Goal: Task Accomplishment & Management: Use online tool/utility

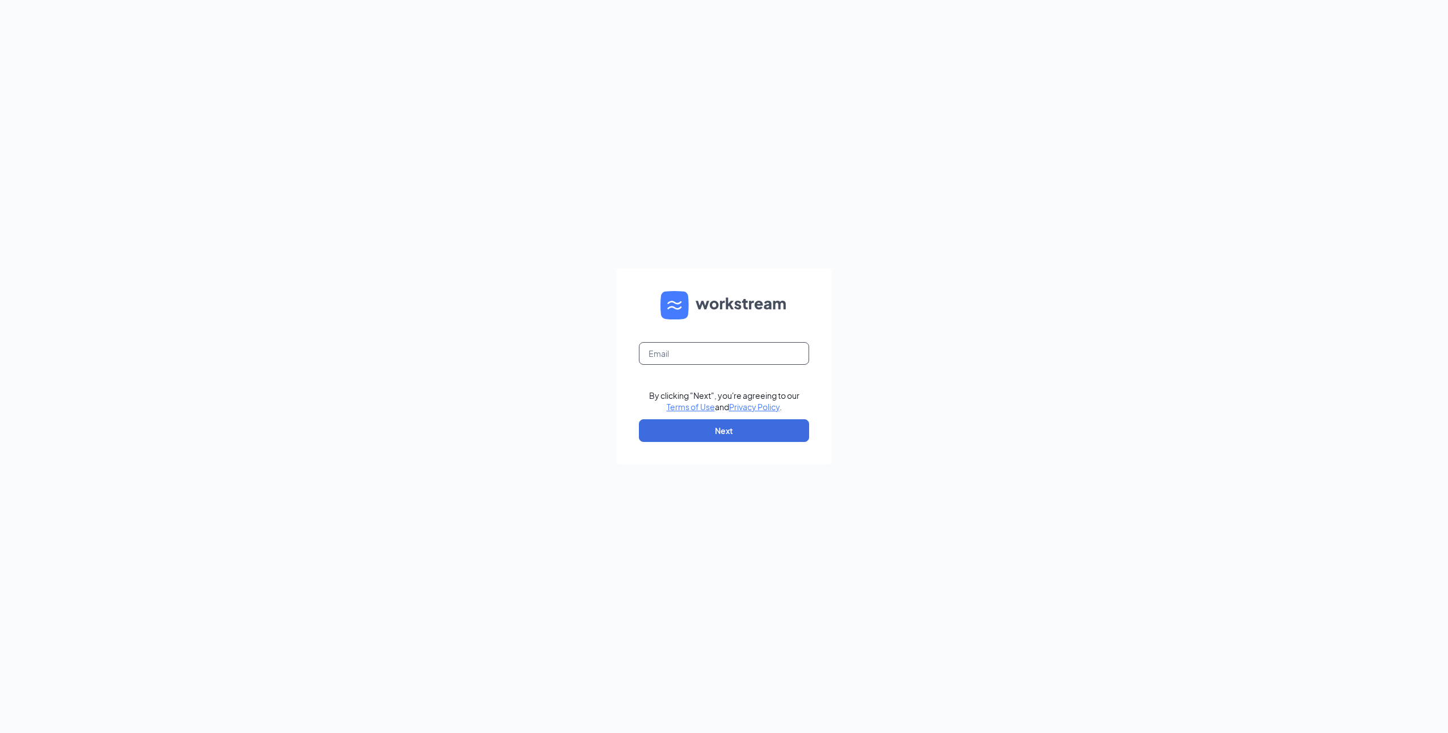
click at [681, 347] on input "text" at bounding box center [724, 353] width 170 height 23
type input "m"
type input "[EMAIL_ADDRESS][DOMAIN_NAME]"
click at [748, 423] on button "Next" at bounding box center [724, 430] width 170 height 23
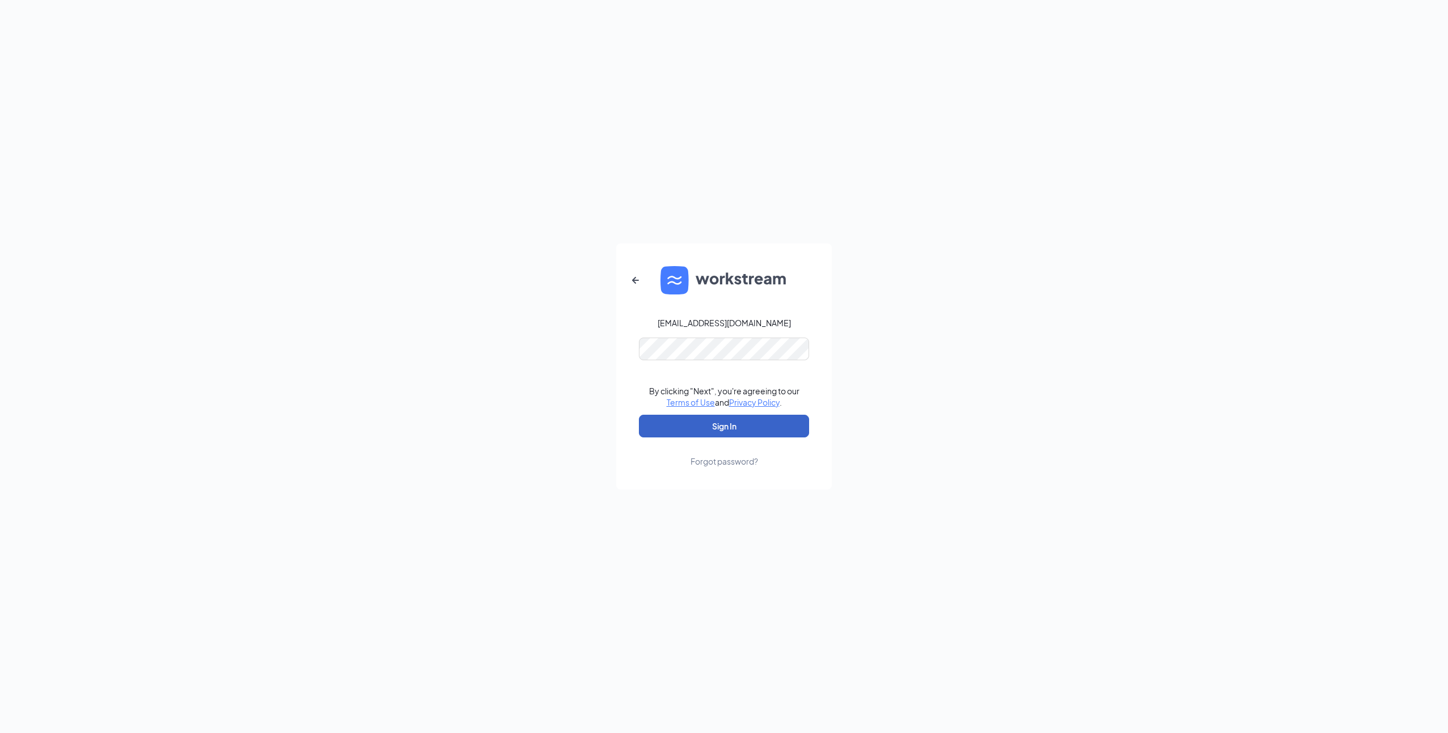
click at [769, 426] on button "Sign In" at bounding box center [724, 426] width 170 height 23
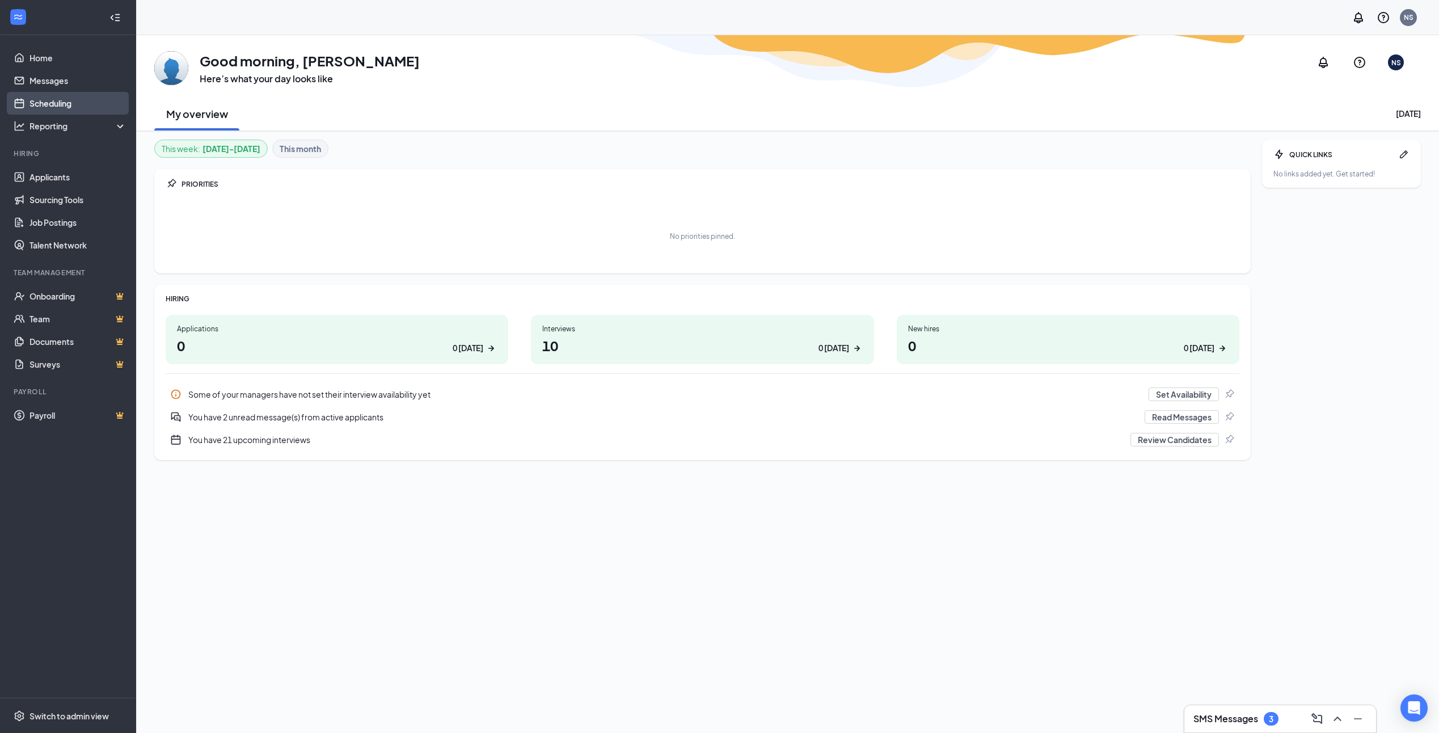
click at [29, 110] on link "Scheduling" at bounding box center [77, 103] width 97 height 23
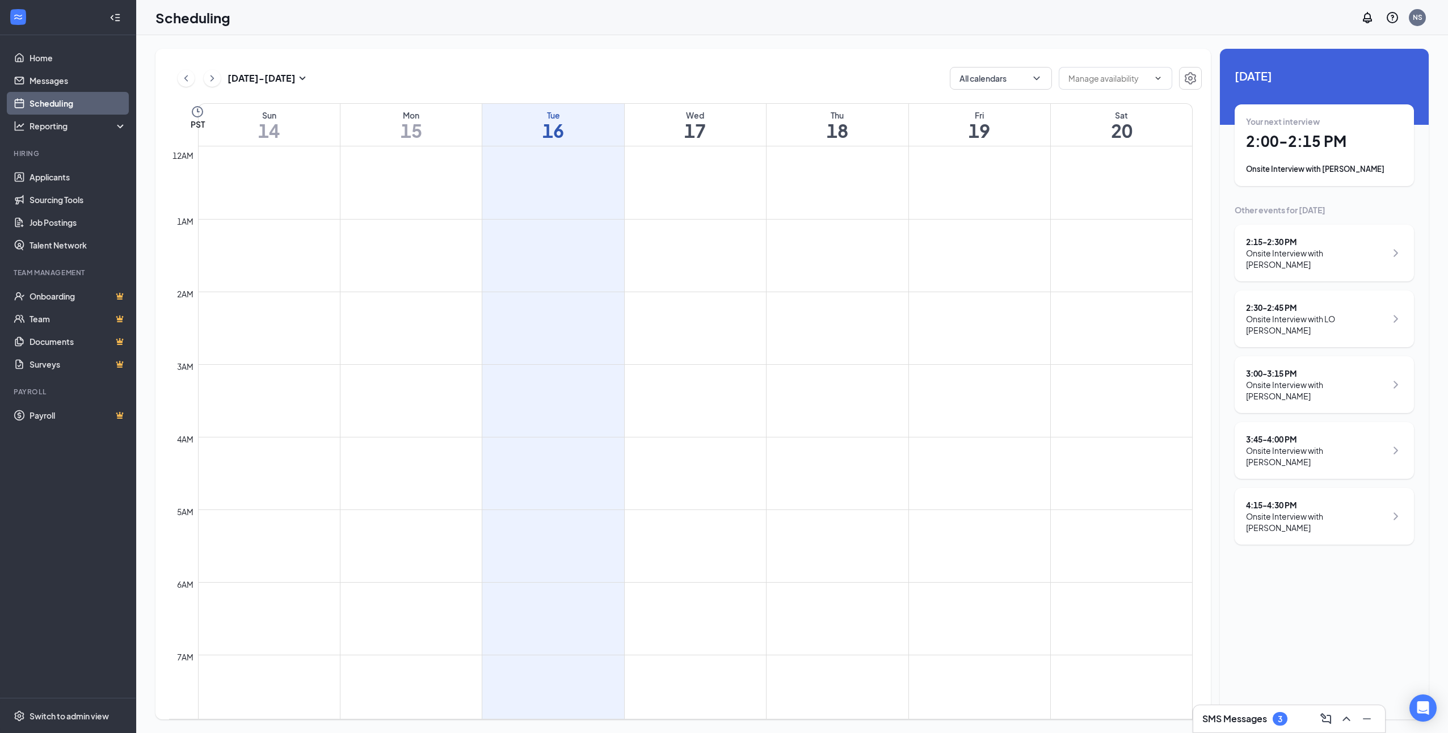
scroll to position [558, 0]
